Goal: Navigation & Orientation: Find specific page/section

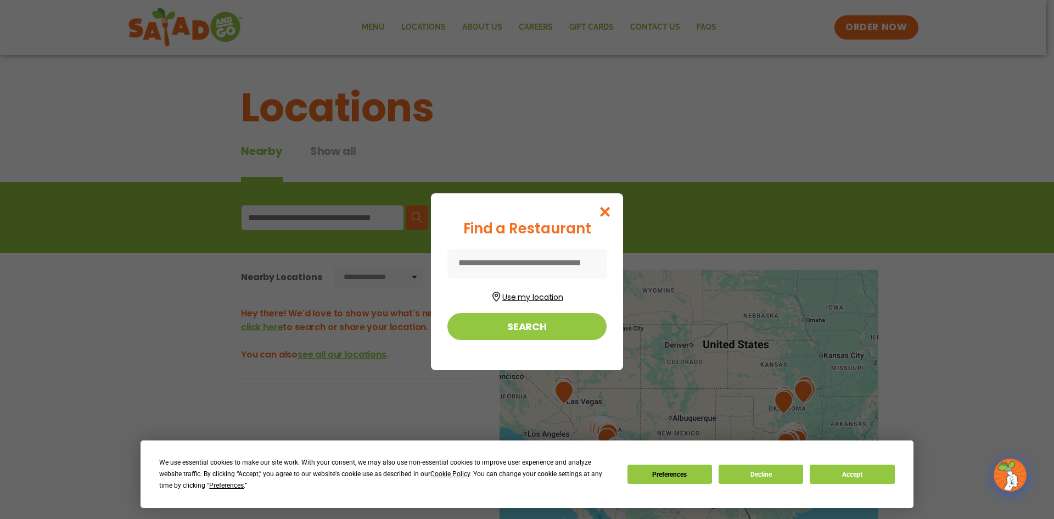
click at [539, 300] on button "Use my location" at bounding box center [526, 295] width 159 height 15
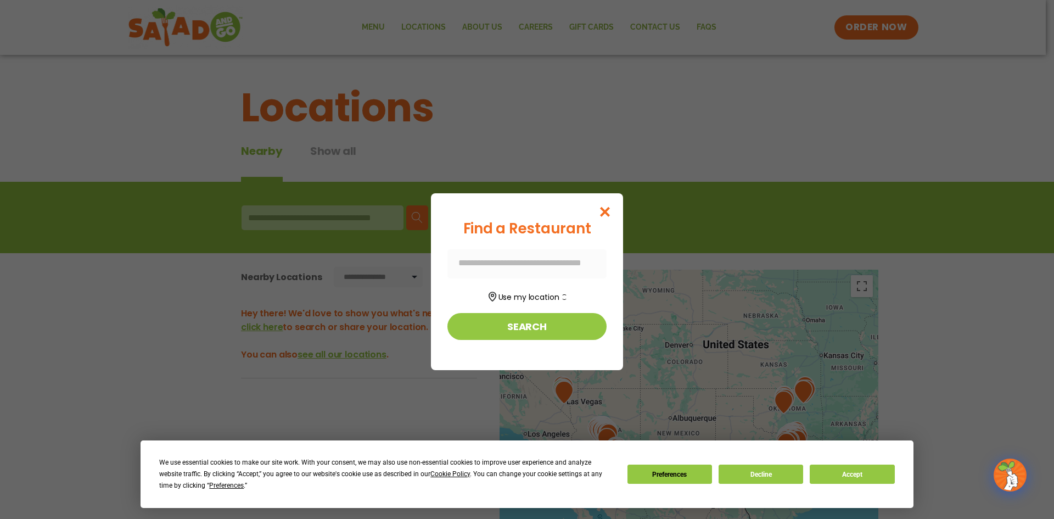
click at [539, 263] on div at bounding box center [526, 263] width 159 height 29
drag, startPoint x: 606, startPoint y: 209, endPoint x: 543, endPoint y: 220, distance: 64.7
click at [606, 209] on icon "Close modal" at bounding box center [605, 212] width 14 height 12
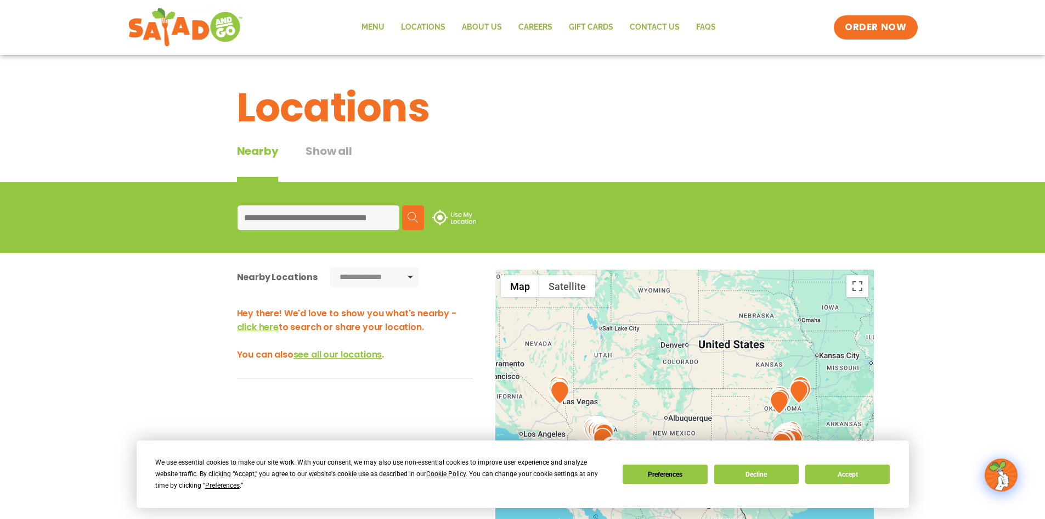
click at [344, 215] on input at bounding box center [319, 217] width 162 height 25
type input "*****"
click at [408, 218] on img at bounding box center [413, 217] width 11 height 11
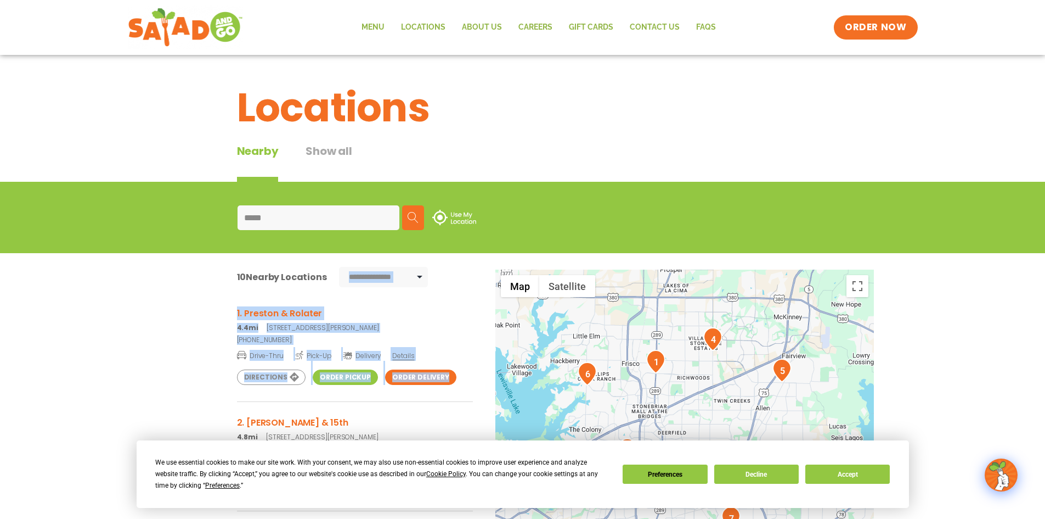
drag, startPoint x: 913, startPoint y: 361, endPoint x: 883, endPoint y: 263, distance: 101.7
click at [883, 263] on div "**********" at bounding box center [522, 464] width 1045 height 423
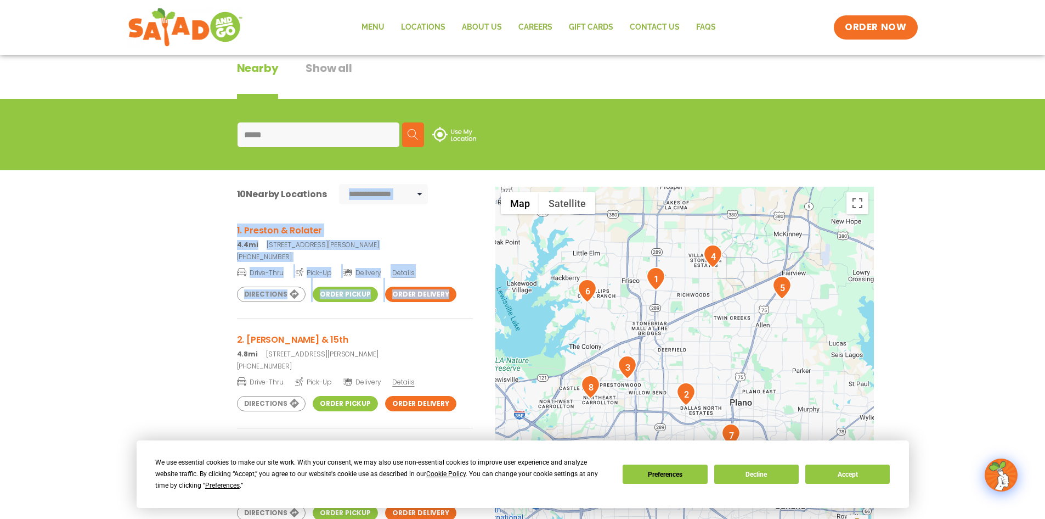
scroll to position [165, 0]
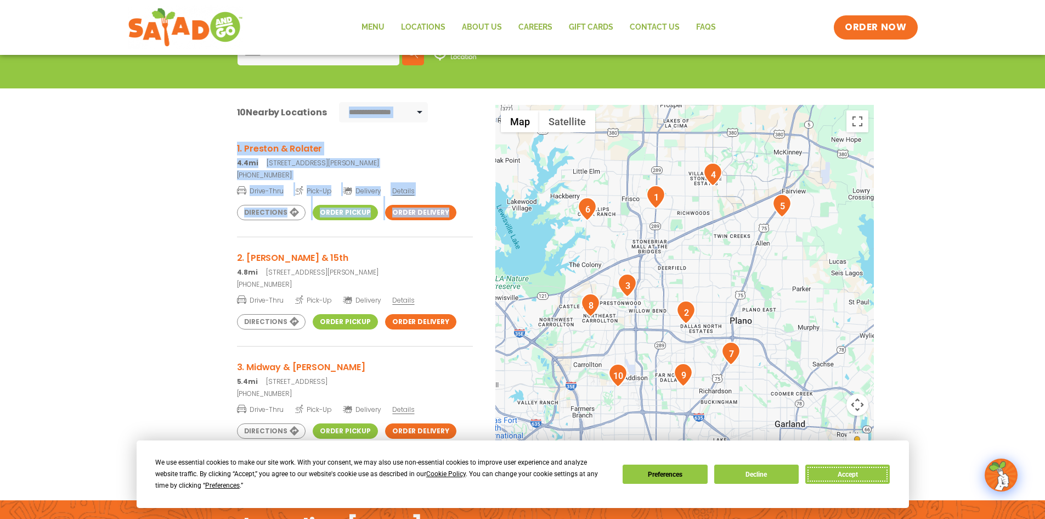
click at [831, 476] on button "Accept" at bounding box center [848, 473] width 85 height 19
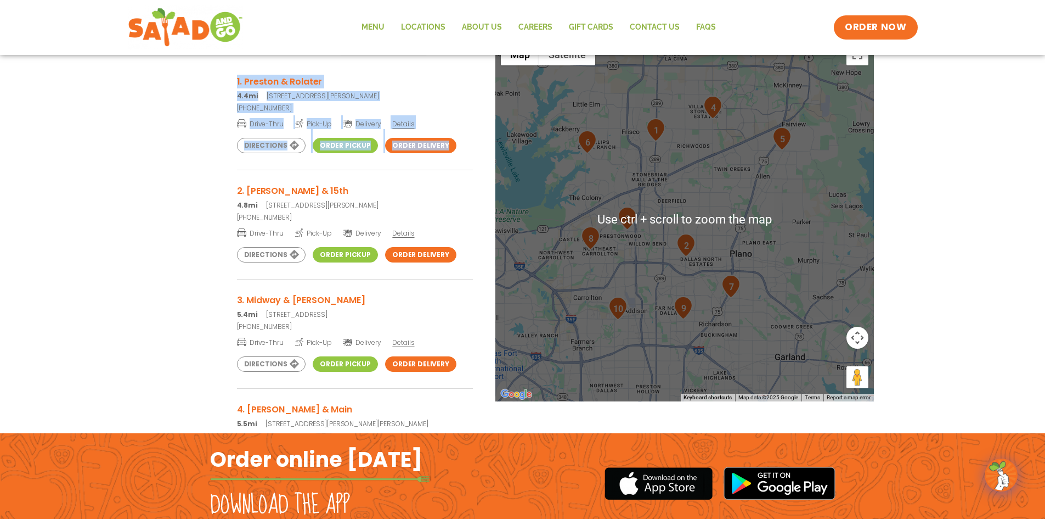
scroll to position [314, 0]
